Goal: Entertainment & Leisure: Consume media (video, audio)

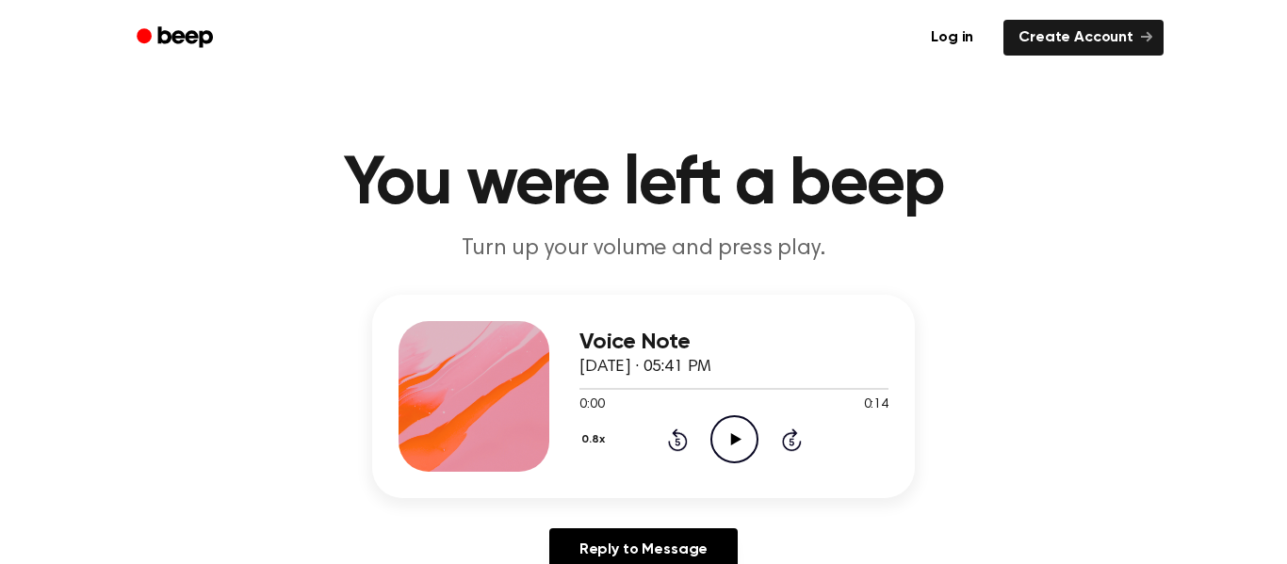
click at [717, 467] on div "Voice Note [DATE] · 05:41 PM 0:00 0:14 Your browser does not support the [objec…" at bounding box center [733, 396] width 309 height 151
click at [724, 450] on icon "Play Audio" at bounding box center [734, 439] width 48 height 48
click at [746, 445] on icon "Pause Audio" at bounding box center [734, 439] width 48 height 48
click at [727, 463] on icon "Play Audio" at bounding box center [734, 439] width 48 height 48
click at [737, 432] on icon "Pause Audio" at bounding box center [734, 439] width 48 height 48
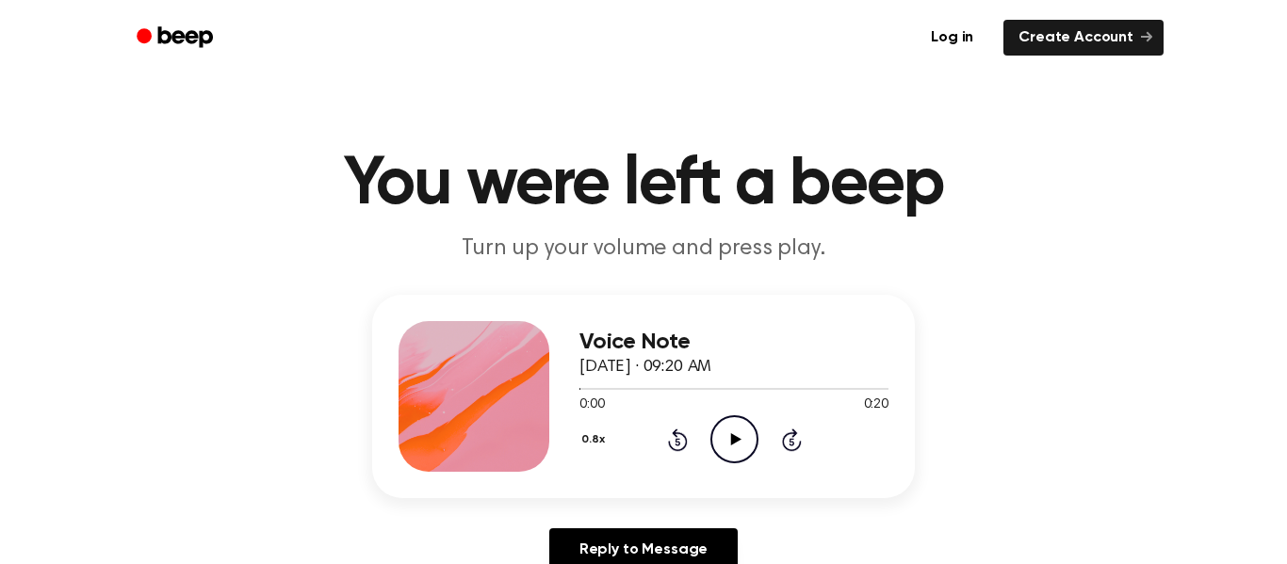
click at [725, 443] on icon "Play Audio" at bounding box center [734, 439] width 48 height 48
click at [728, 449] on icon "Pause Audio" at bounding box center [734, 439] width 48 height 48
click at [745, 458] on icon "Play Audio" at bounding box center [734, 439] width 48 height 48
click at [686, 444] on icon at bounding box center [678, 440] width 20 height 23
click at [674, 444] on icon "Rewind 5 seconds" at bounding box center [677, 440] width 21 height 24
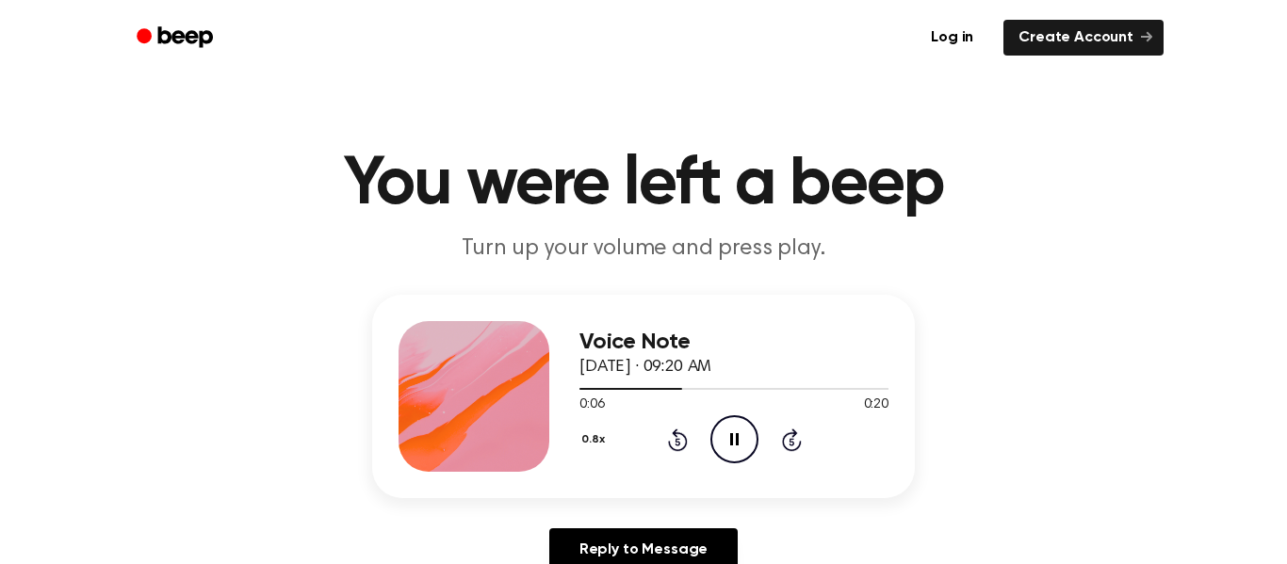
click at [743, 415] on icon "Pause Audio" at bounding box center [734, 439] width 48 height 48
click at [742, 438] on icon "Play Audio" at bounding box center [734, 439] width 48 height 48
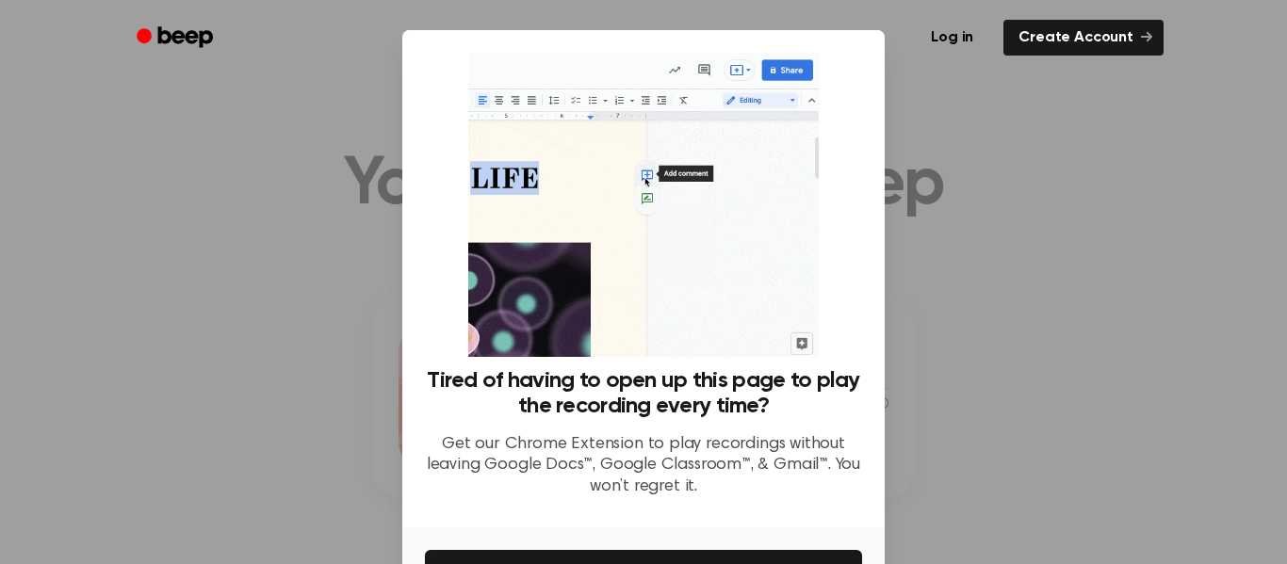
click at [991, 127] on div at bounding box center [643, 282] width 1287 height 564
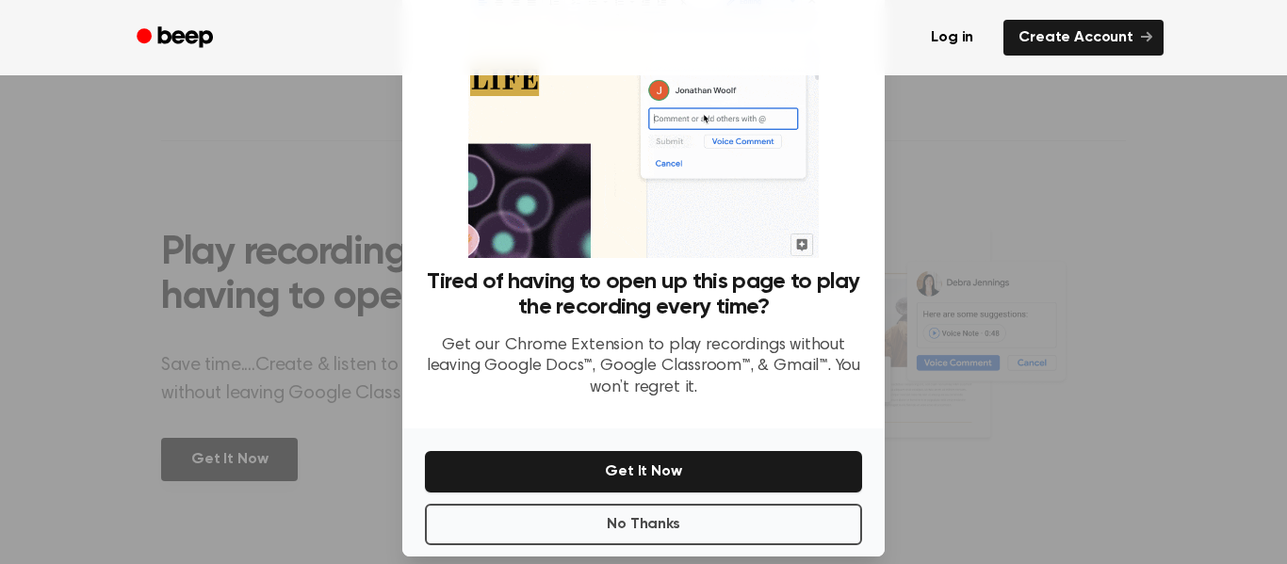
scroll to position [122, 0]
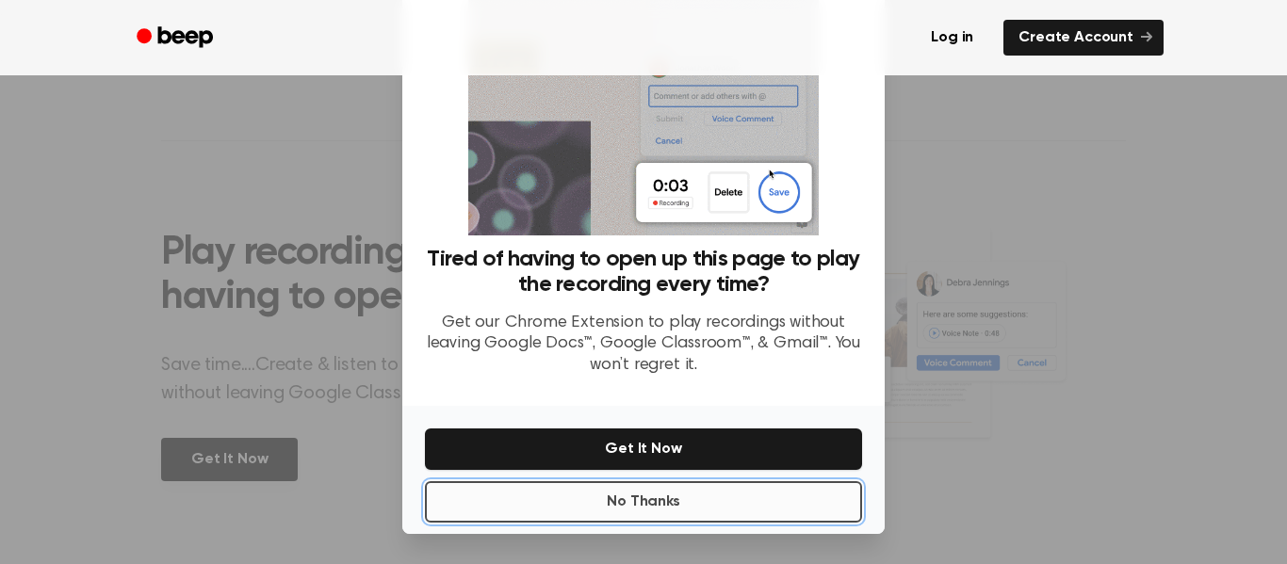
click at [680, 496] on button "No Thanks" at bounding box center [643, 501] width 437 height 41
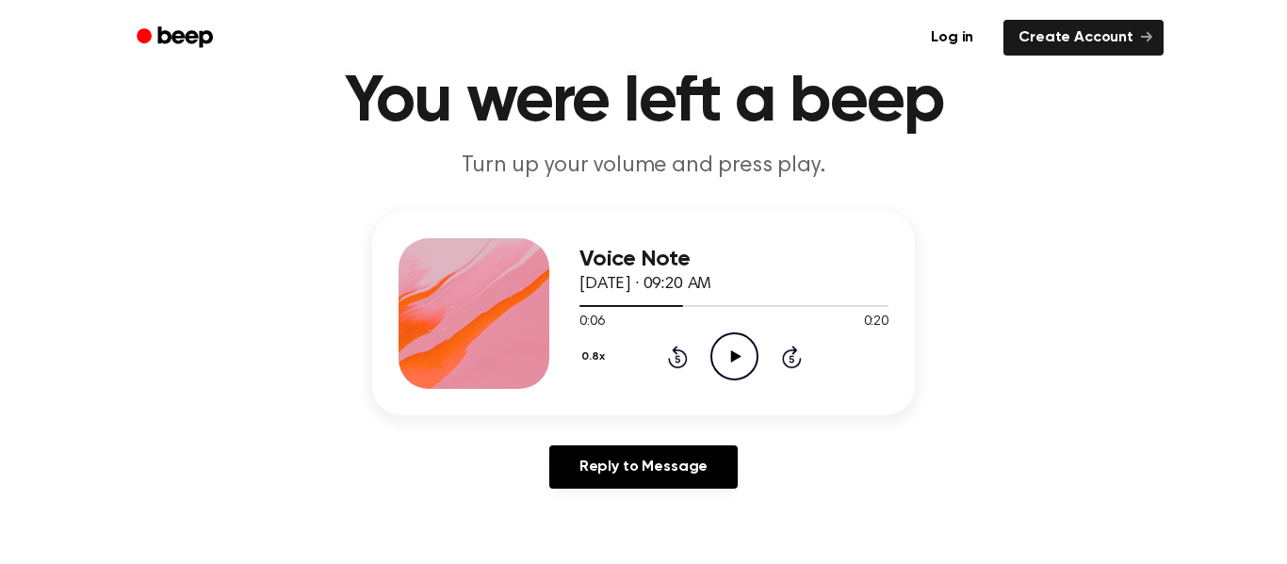
scroll to position [79, 0]
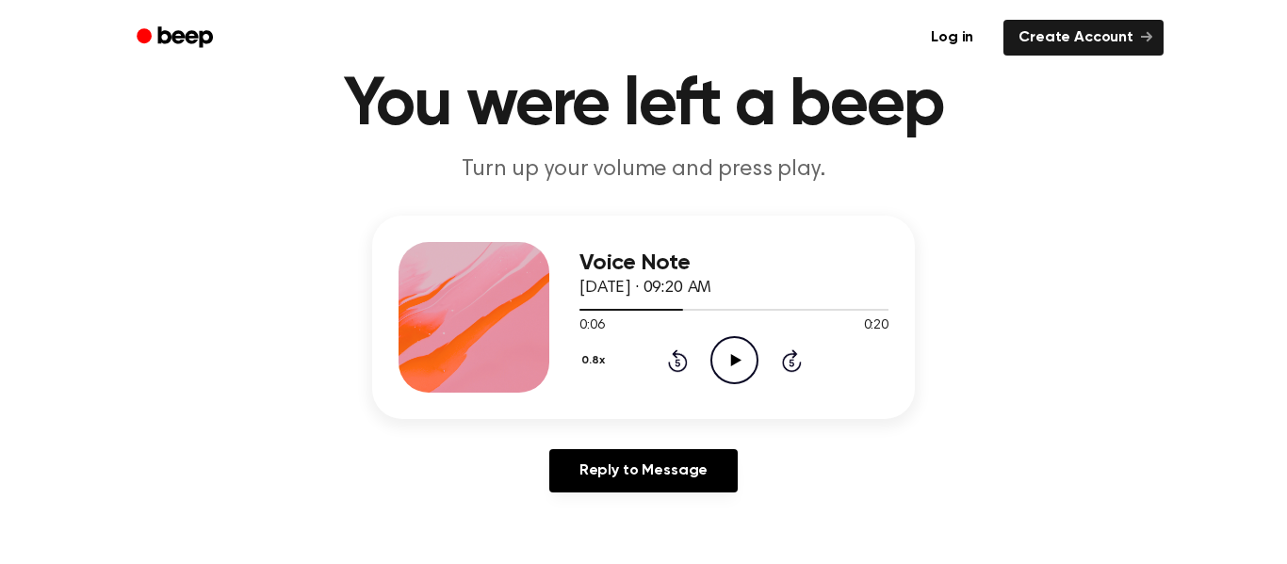
click at [730, 390] on div "Voice Note October 6, 2025 · 09:20 AM 0:06 0:20 Your browser does not support t…" at bounding box center [733, 317] width 309 height 151
click at [746, 379] on icon "Play Audio" at bounding box center [734, 360] width 48 height 48
click at [677, 363] on icon at bounding box center [676, 363] width 5 height 8
click at [684, 370] on icon at bounding box center [678, 360] width 20 height 23
click at [678, 363] on icon at bounding box center [676, 363] width 5 height 8
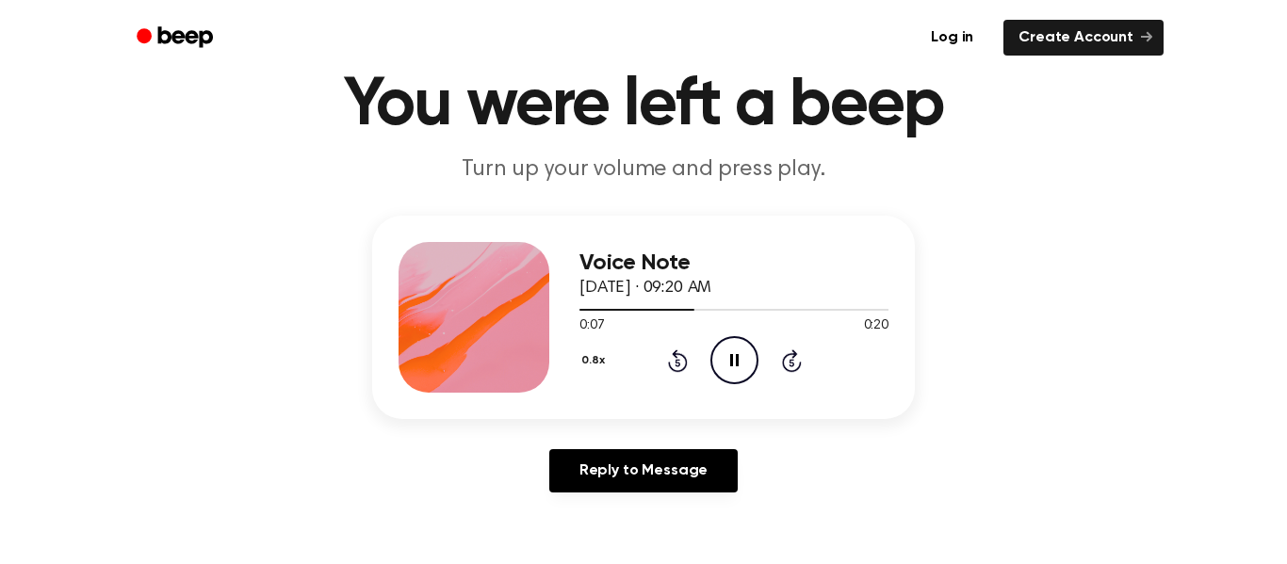
click at [724, 353] on icon "Pause Audio" at bounding box center [734, 360] width 48 height 48
click at [717, 363] on icon "Play Audio" at bounding box center [734, 360] width 48 height 48
click at [756, 361] on circle at bounding box center [734, 360] width 46 height 46
click at [832, 535] on main "You were left a beep Turn up your volume and press play. Voice Note October 6, …" at bounding box center [643, 502] width 1287 height 1162
click at [875, 183] on p "Turn up your volume and press play." at bounding box center [643, 169] width 723 height 31
